Goal: Task Accomplishment & Management: Complete application form

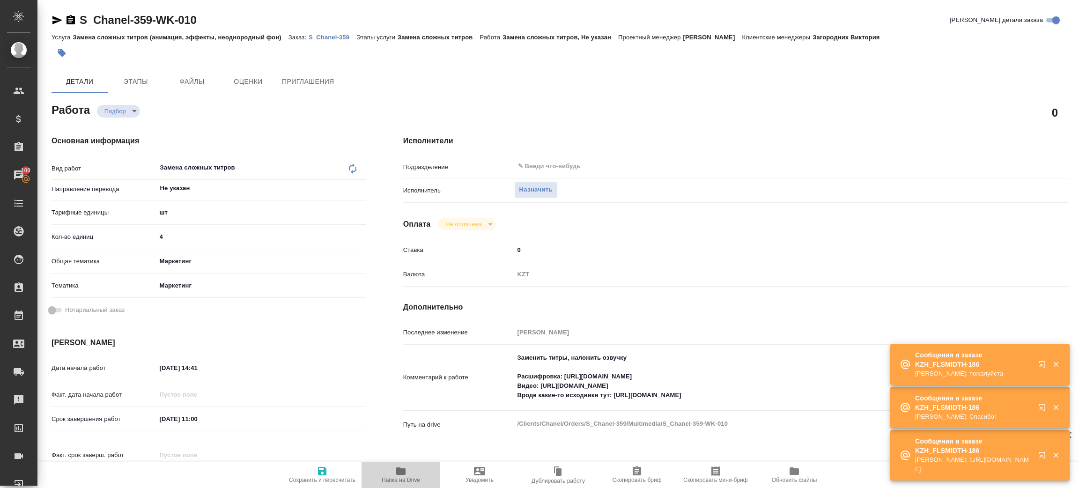
click at [398, 468] on icon "button" at bounding box center [400, 470] width 9 height 7
click at [324, 39] on p "S_Chanel-359" at bounding box center [333, 37] width 48 height 7
click at [134, 110] on body "🙏 .cls-1 fill:#fff; AWATERA Zenkov Aleksei Клиенты Спецификации Заказы 100 Чаты…" at bounding box center [539, 244] width 1079 height 488
click at [540, 186] on div at bounding box center [539, 244] width 1079 height 488
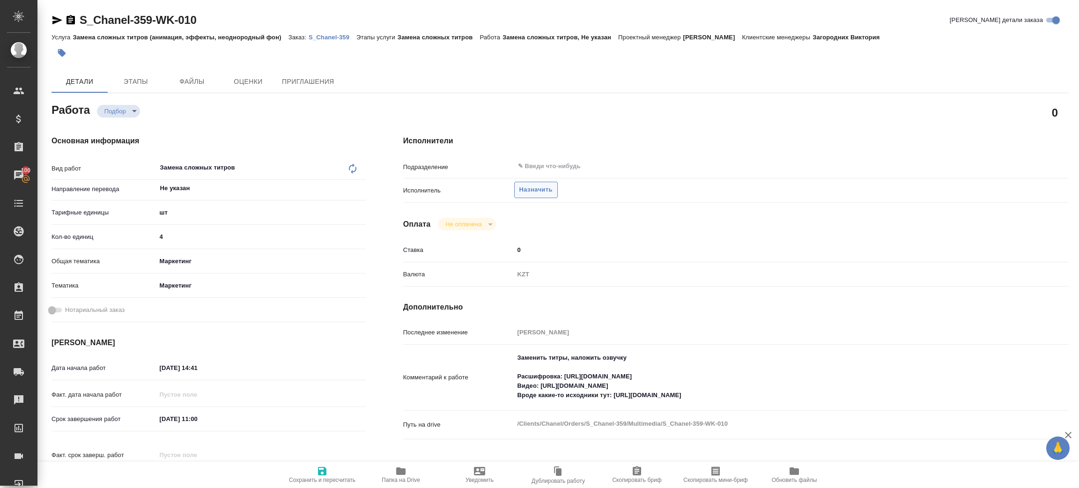
click at [532, 194] on span "Назначить" at bounding box center [535, 190] width 33 height 11
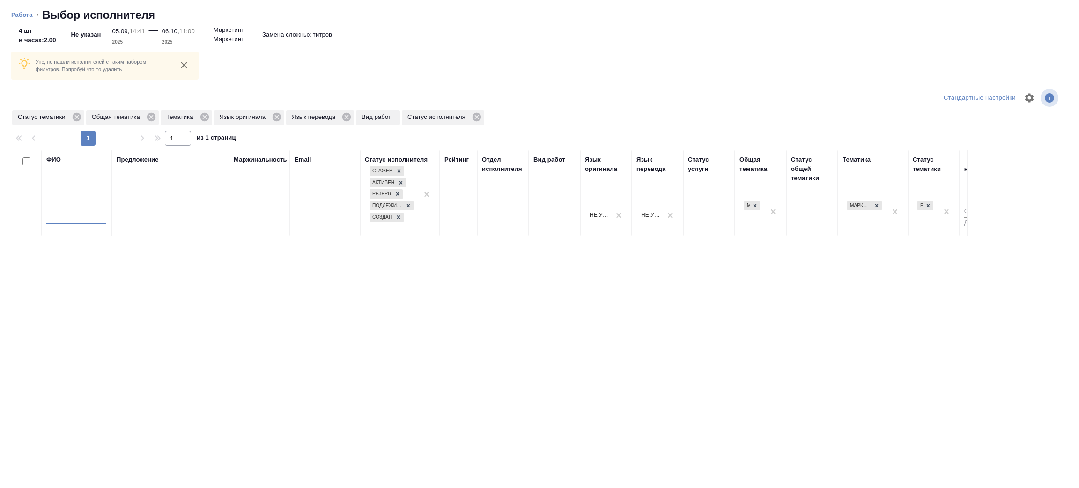
click at [75, 215] on input "text" at bounding box center [76, 219] width 60 height 12
type input "зенков"
drag, startPoint x: 85, startPoint y: 115, endPoint x: 79, endPoint y: 115, distance: 5.6
click at [83, 114] on div "Статус тематики Общая тематика Тематика Язык оригинала Язык перевода Вид работ …" at bounding box center [268, 117] width 514 height 17
click at [77, 117] on icon at bounding box center [76, 117] width 8 height 8
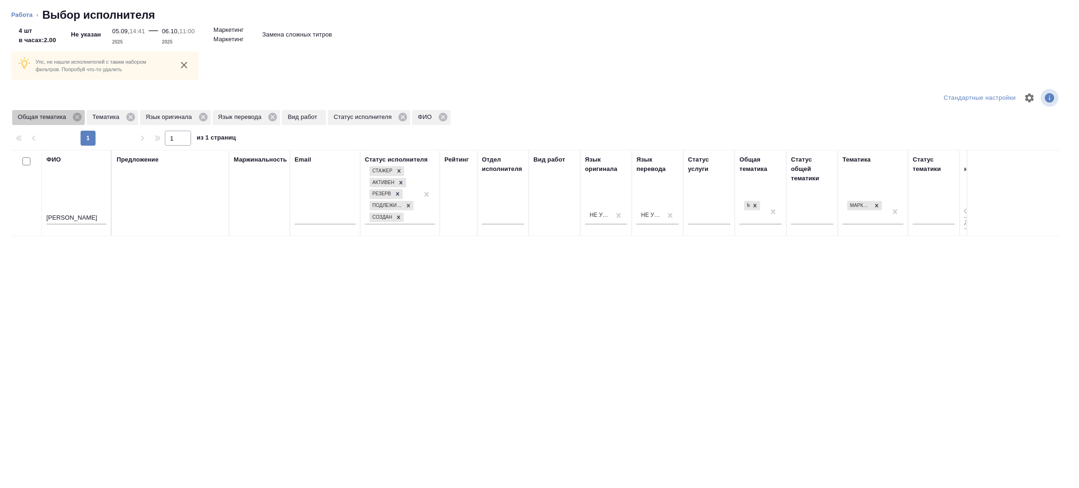
click at [75, 117] on icon at bounding box center [77, 117] width 8 height 8
click at [59, 118] on icon at bounding box center [56, 117] width 8 height 8
click at [70, 115] on icon at bounding box center [75, 117] width 10 height 10
click at [74, 115] on icon at bounding box center [72, 117] width 8 height 8
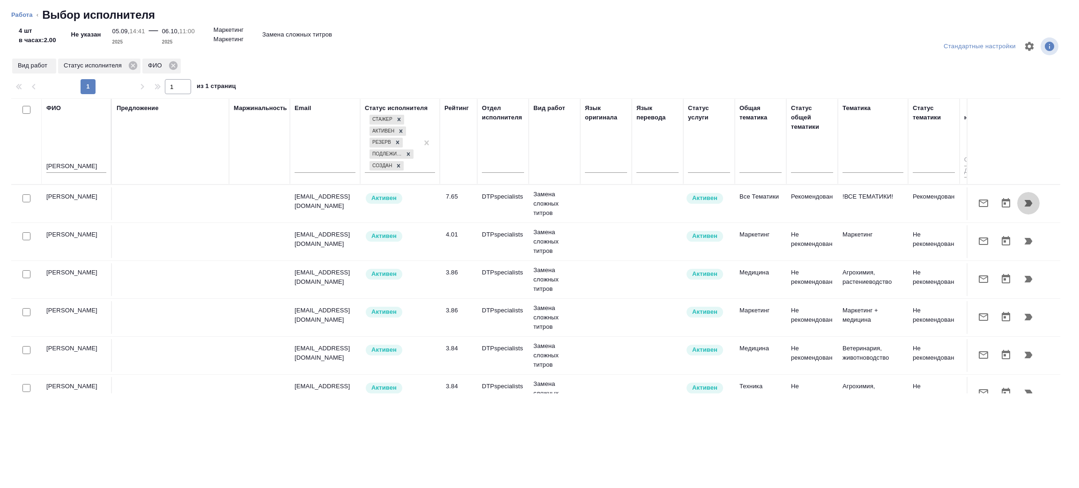
click at [1017, 204] on button "button" at bounding box center [1028, 203] width 22 height 22
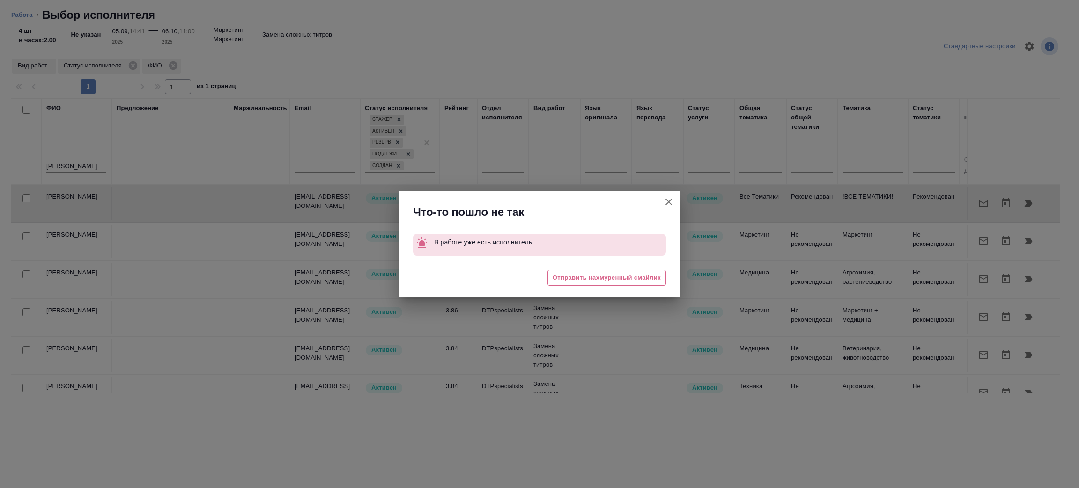
click at [667, 196] on icon "button" at bounding box center [668, 201] width 11 height 11
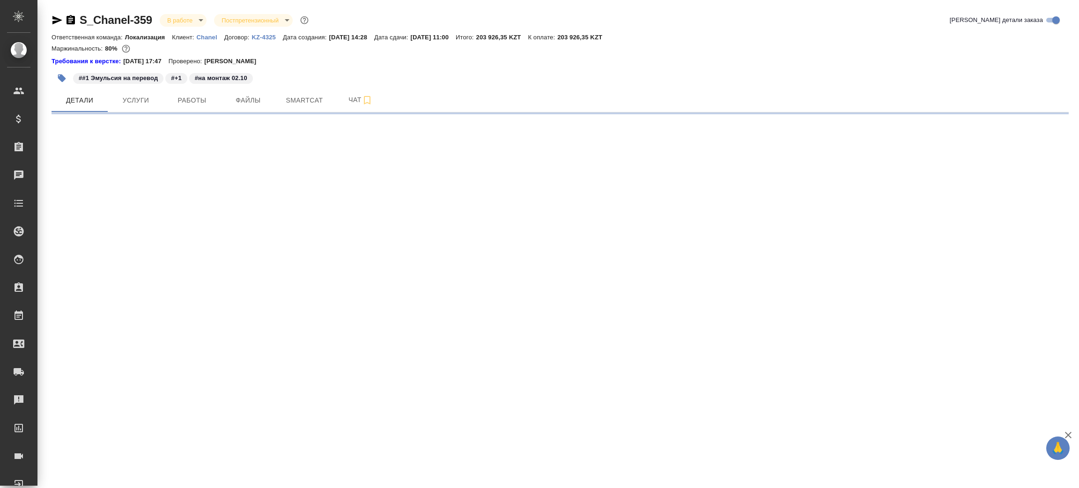
select select "RU"
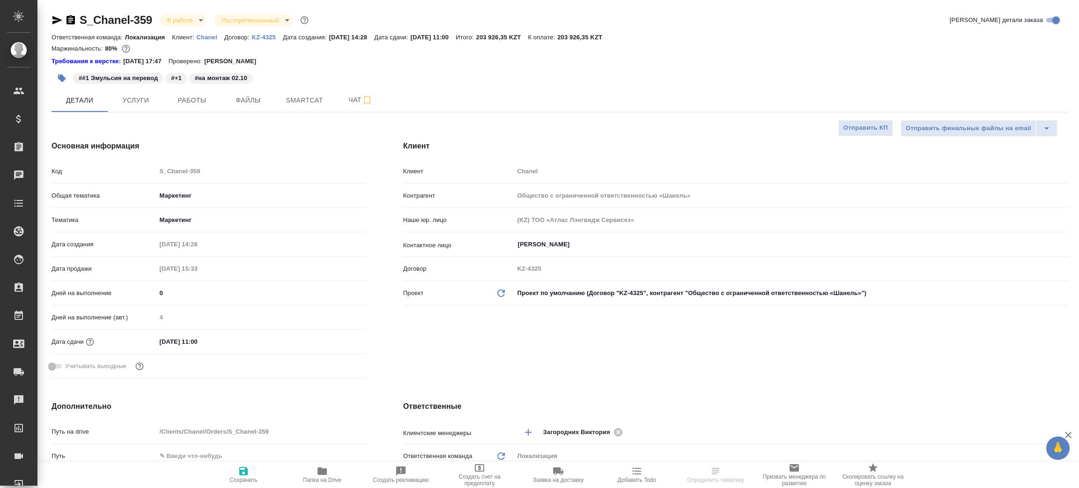
type textarea "x"
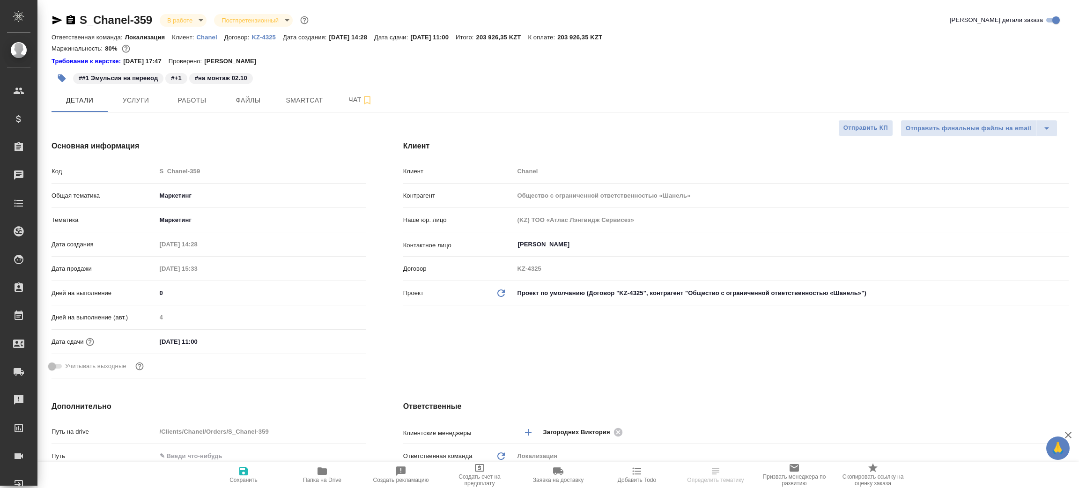
type textarea "x"
type input "[PERSON_NAME]"
type input "[PERSON_NAME]pereverzeva"
click at [60, 20] on icon "button" at bounding box center [57, 20] width 10 height 8
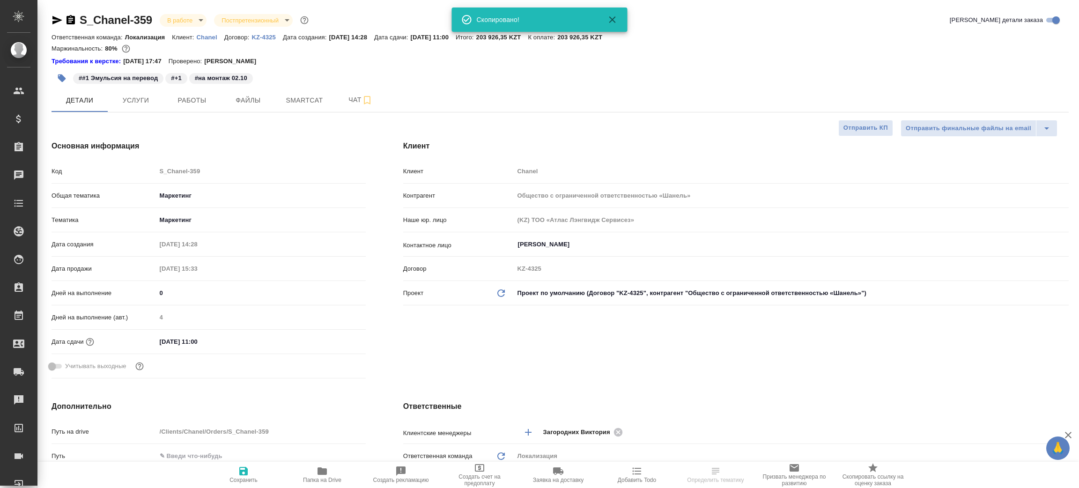
type textarea "x"
select select "RU"
type textarea "x"
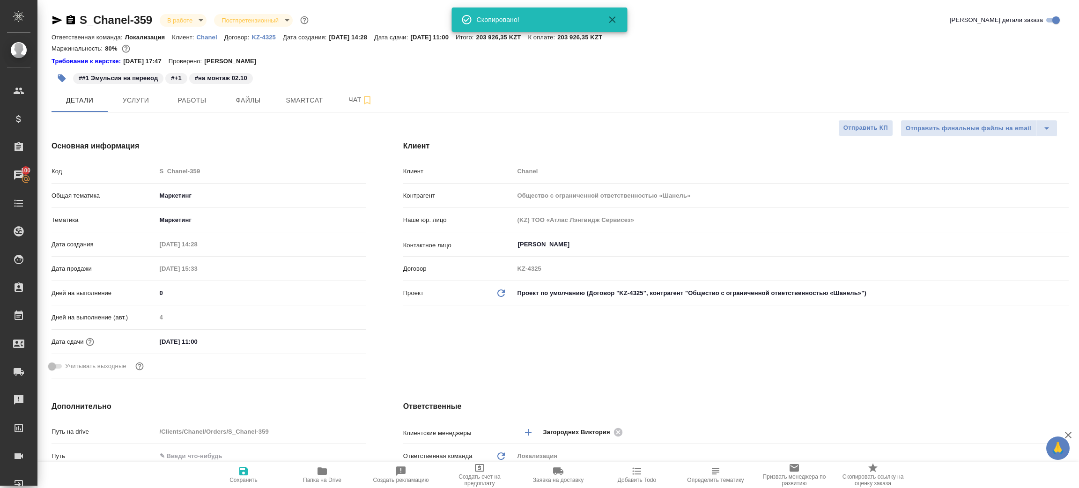
type textarea "x"
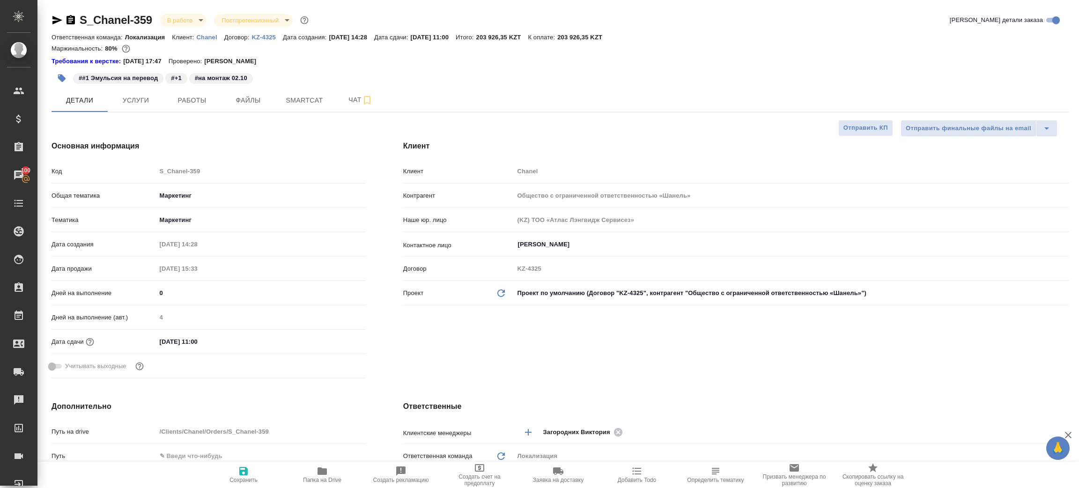
type textarea "x"
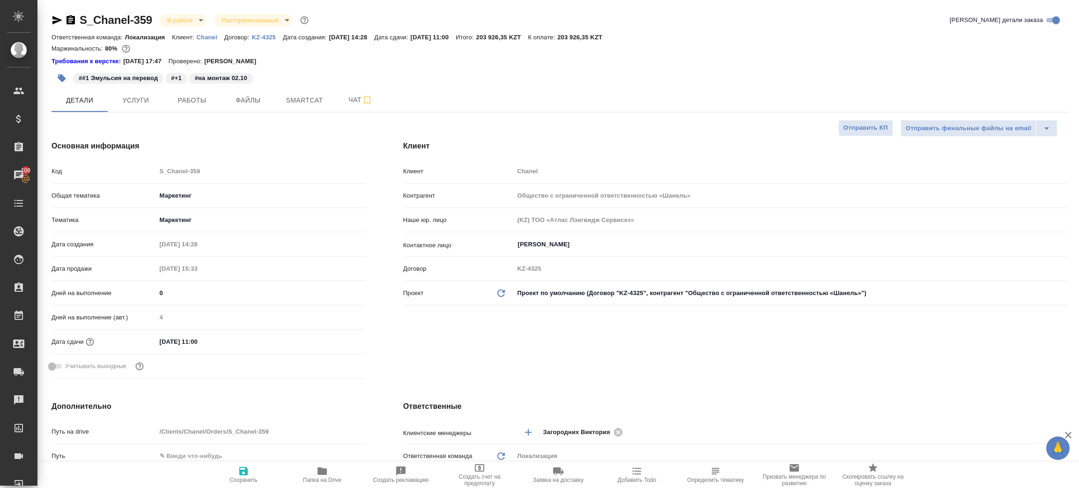
type textarea "x"
